Goal: Task Accomplishment & Management: Use online tool/utility

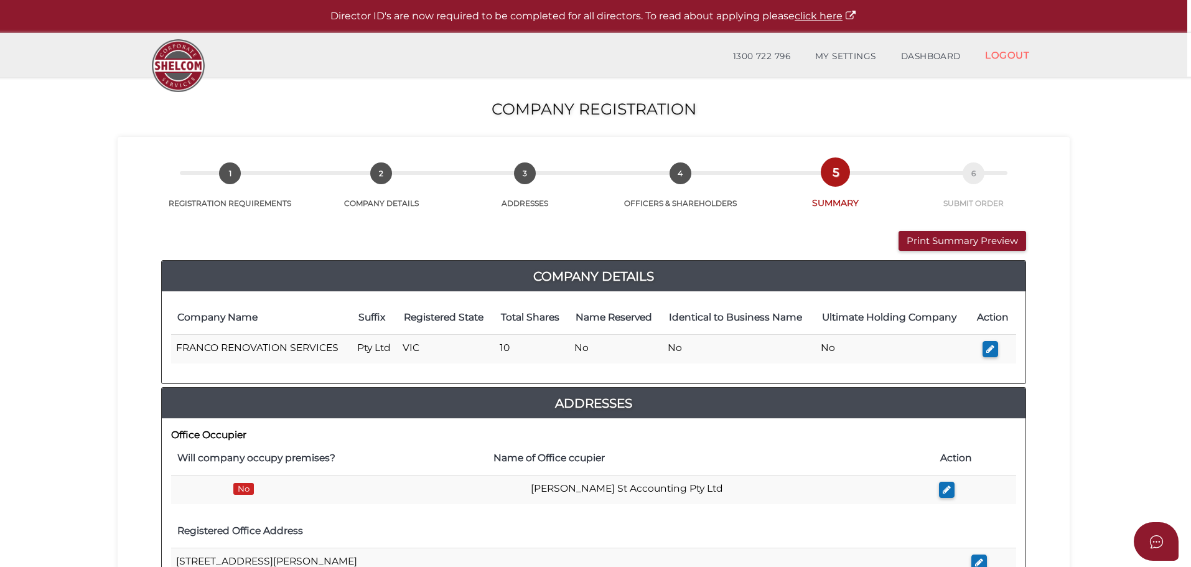
click at [899, 231] on button "Print Summary Preview" at bounding box center [963, 241] width 128 height 21
